Goal: Check status: Check status

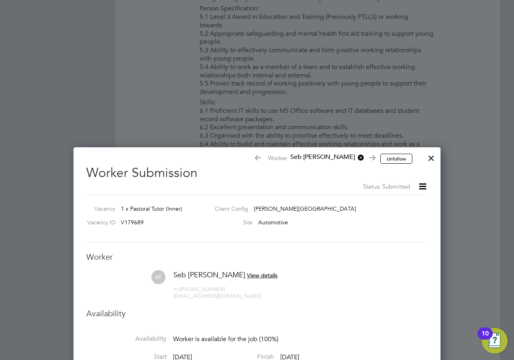
click at [424, 162] on div "Unfollow Worker Seb [PERSON_NAME] Worker Submission Status: Submitted Vacancy 1…" at bounding box center [257, 364] width 367 height 435
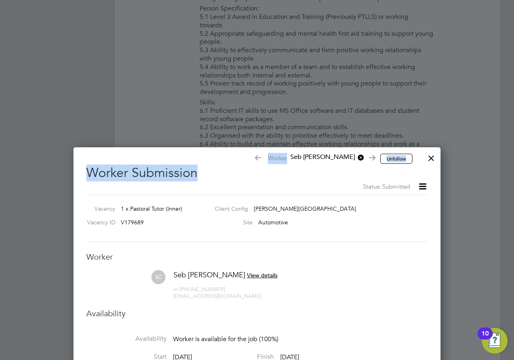
click at [429, 161] on div at bounding box center [431, 156] width 14 height 14
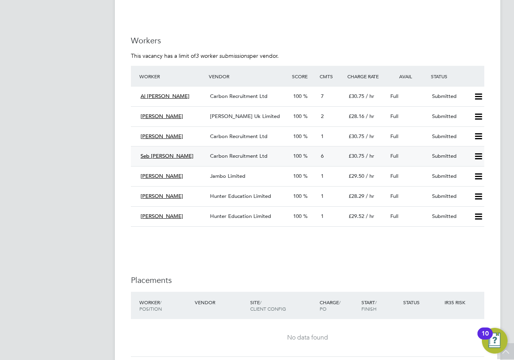
click at [226, 159] on span "Carbon Recruitment Ltd" at bounding box center [238, 156] width 57 height 7
